Goal: Check status: Check status

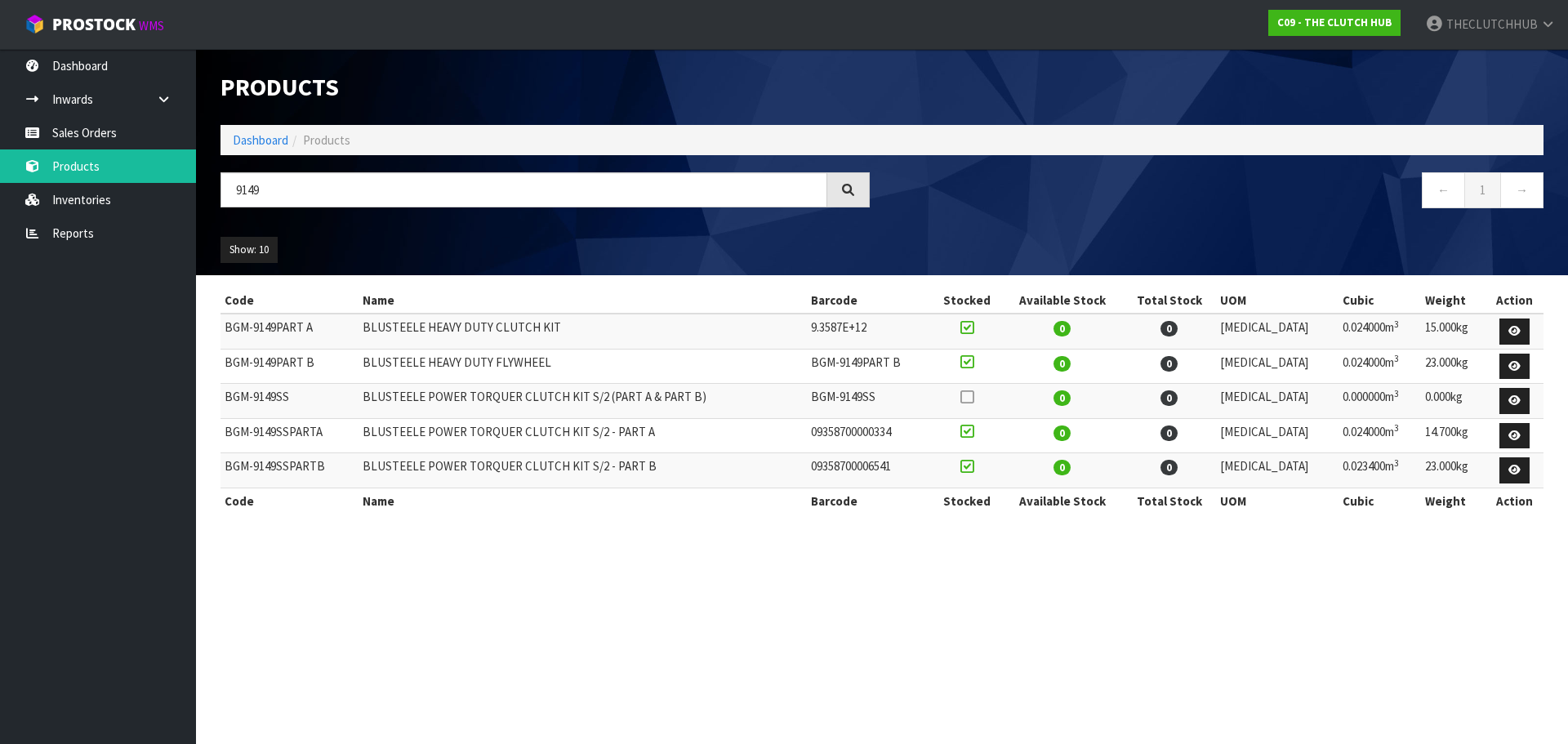
click at [112, 130] on link "Sales Orders" at bounding box center [98, 132] width 196 height 33
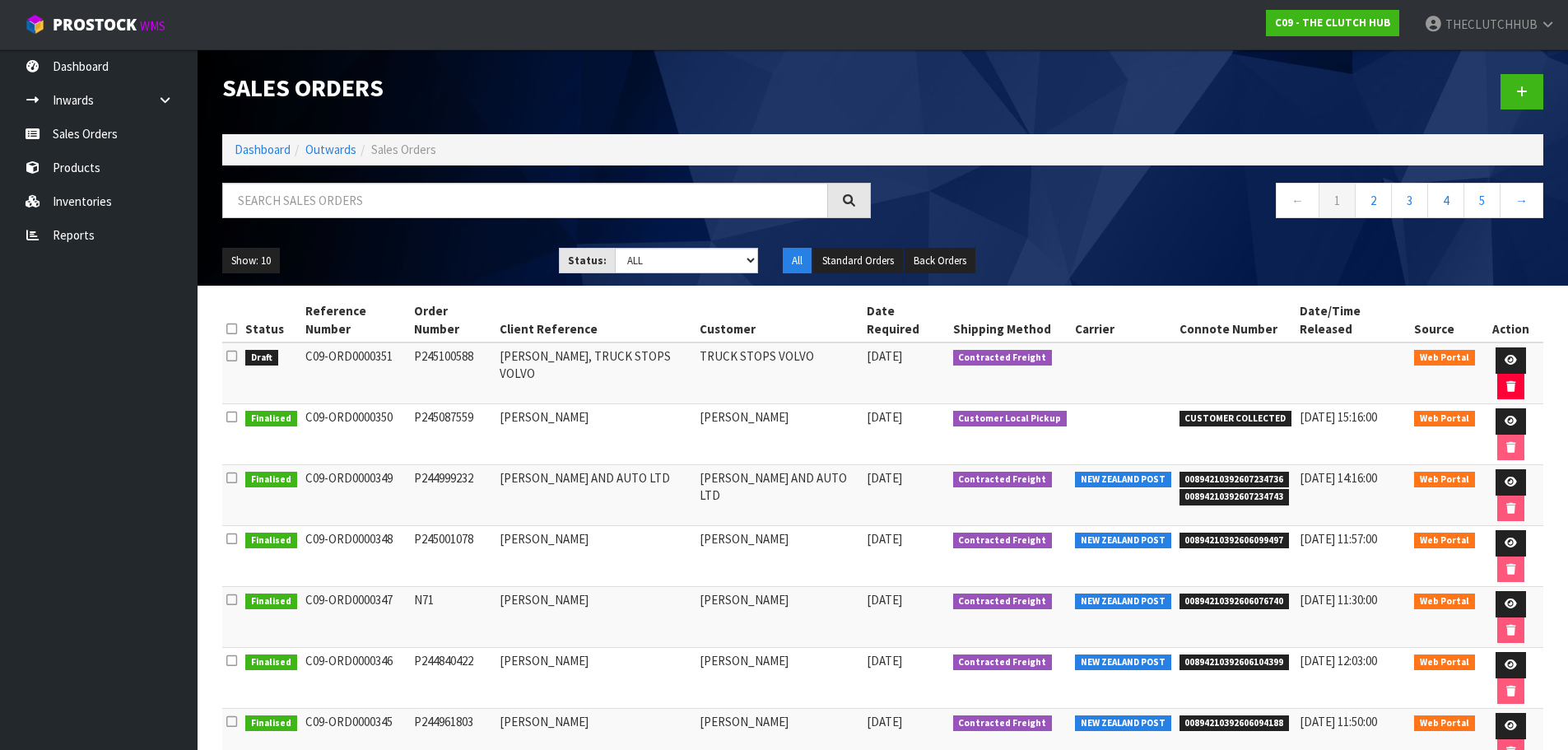
drag, startPoint x: 482, startPoint y: 339, endPoint x: 317, endPoint y: 341, distance: 165.0
click at [304, 344] on tr "Draft C09-ORD0000351 P245100588 CHRIS HOGG, TRUCK STOPS VOLVO TRUCK STOPS VOLVO…" at bounding box center [883, 374] width 1322 height 62
copy tr "C09-ORD0000351 P245100588"
click at [80, 128] on link "Sales Orders" at bounding box center [98, 133] width 198 height 34
click at [88, 137] on link "Sales Orders" at bounding box center [98, 133] width 198 height 34
